Goal: Find specific page/section: Find specific page/section

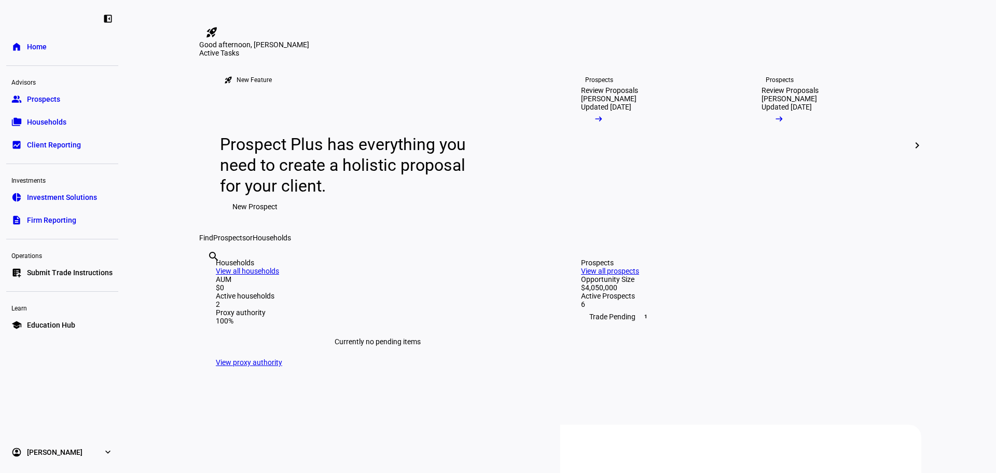
click at [46, 101] on span "Prospects" at bounding box center [43, 99] width 33 height 10
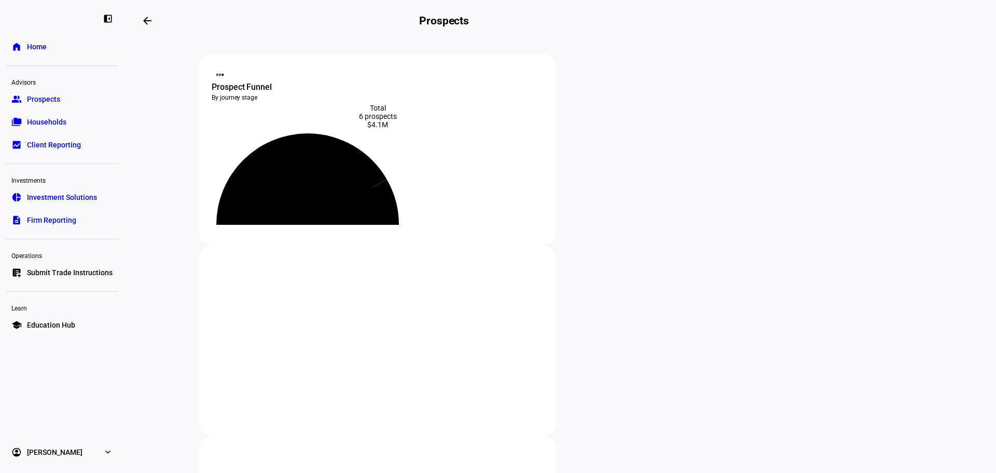
scroll to position [133, 0]
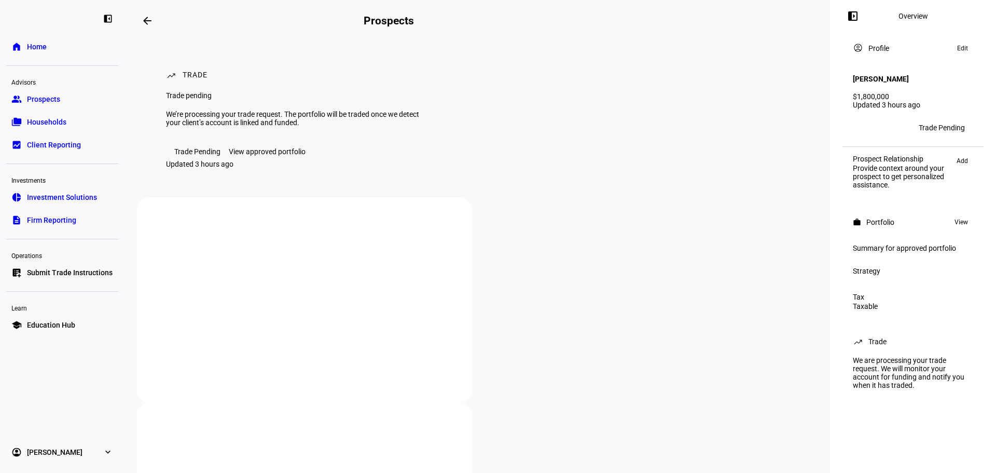
click at [260, 156] on div "View approved portfolio" at bounding box center [267, 151] width 77 height 8
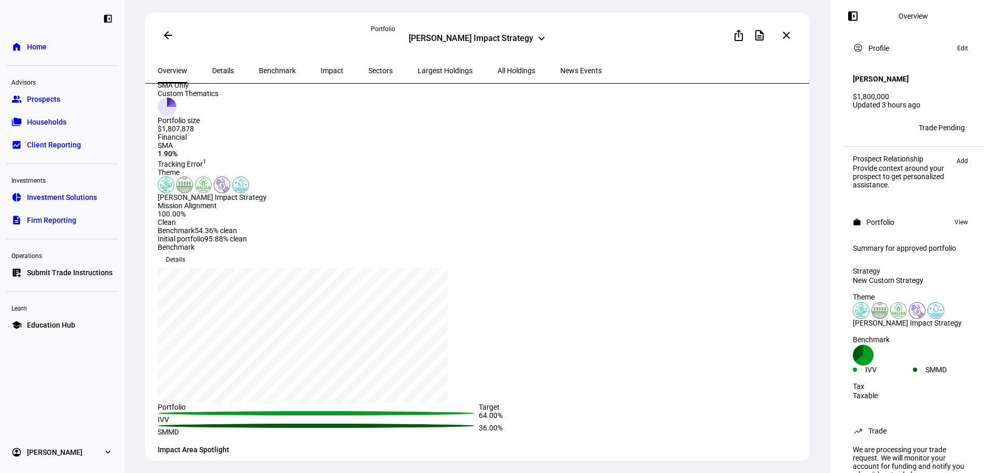
scroll to position [23, 0]
